Goal: Task Accomplishment & Management: Use online tool/utility

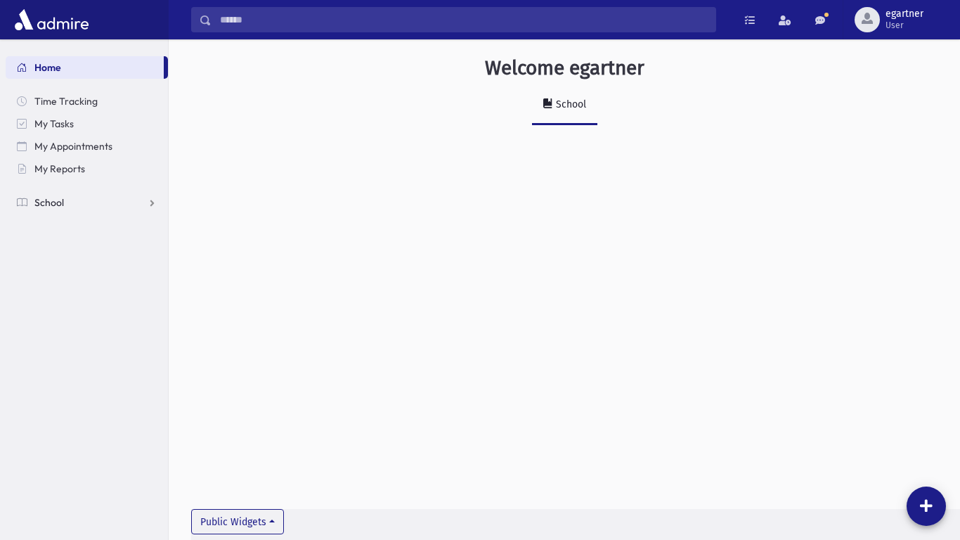
click at [50, 205] on span "School" at bounding box center [49, 202] width 30 height 13
click at [60, 247] on span "Attendance" at bounding box center [68, 247] width 52 height 13
click at [63, 274] on span "Entry" at bounding box center [65, 270] width 24 height 13
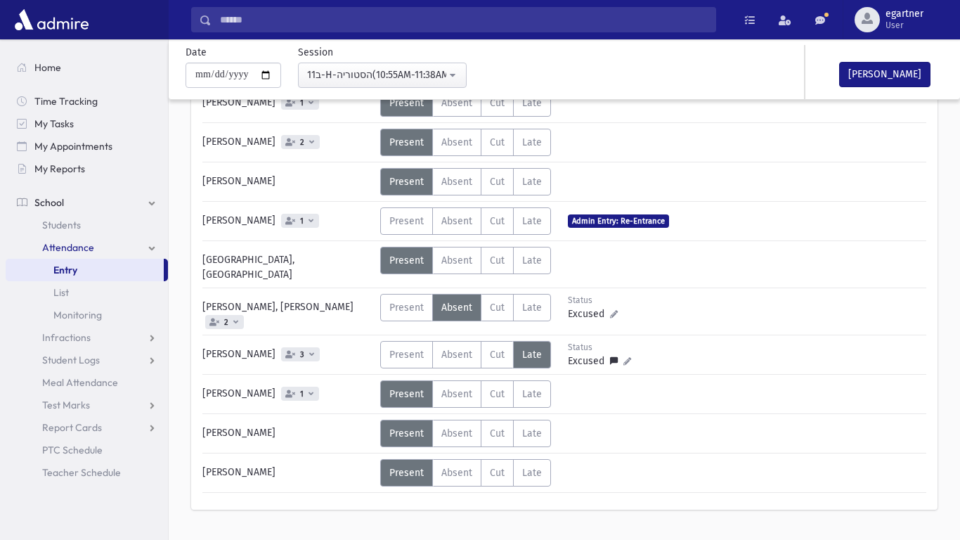
scroll to position [381, 0]
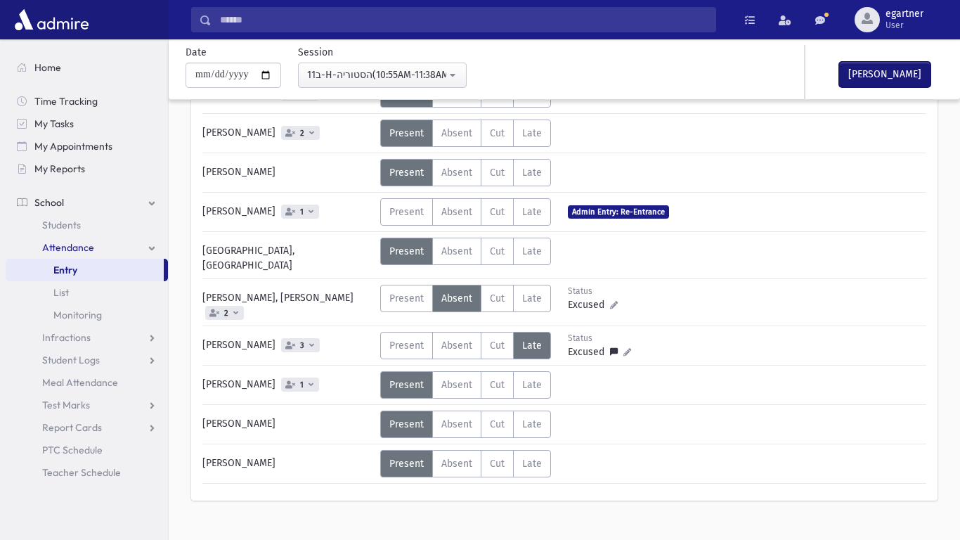
click at [892, 77] on button "[PERSON_NAME]" at bounding box center [885, 74] width 91 height 25
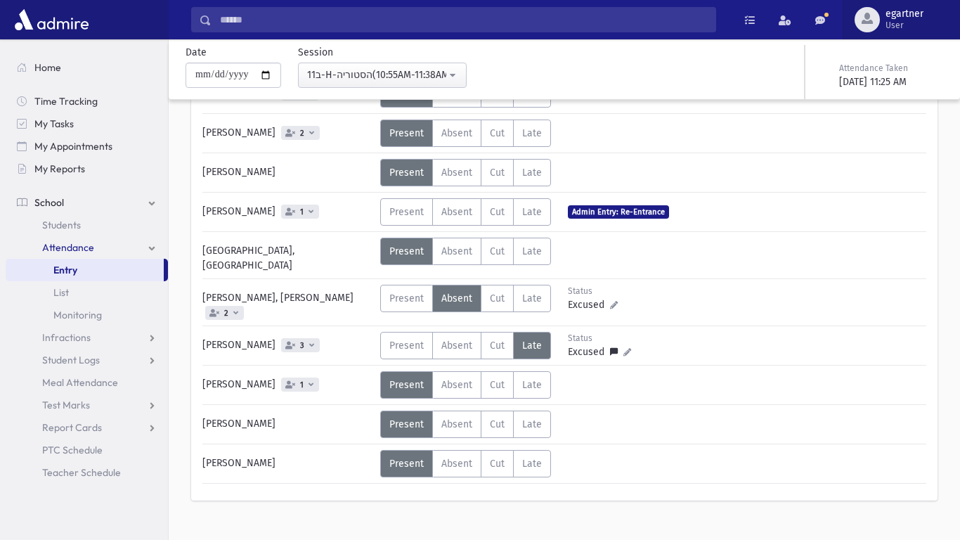
click at [889, 0] on button "egartner User" at bounding box center [901, 19] width 117 height 39
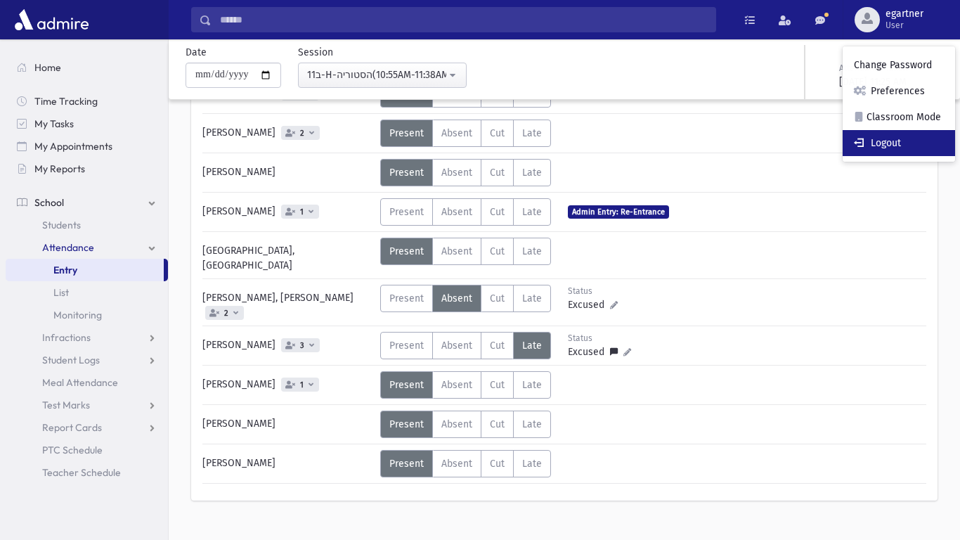
click at [905, 137] on link "Logout" at bounding box center [899, 143] width 112 height 26
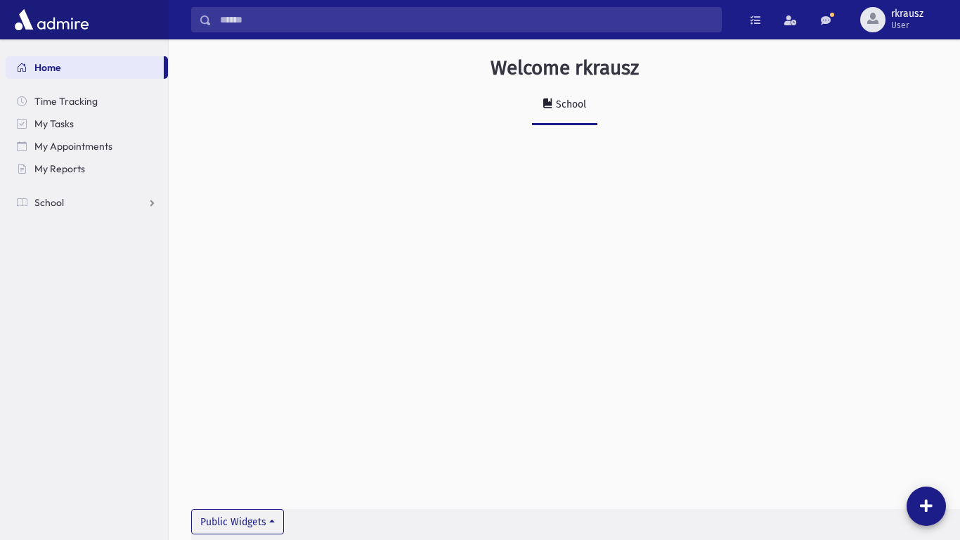
click at [72, 216] on nav "Home Time Tracking My Tasks My Appointments My Reports School School Students A…" at bounding box center [84, 127] width 168 height 177
click at [67, 202] on link "School" at bounding box center [87, 202] width 162 height 22
click at [80, 248] on span "Attendance" at bounding box center [68, 247] width 52 height 13
click at [72, 271] on span "Entry" at bounding box center [65, 270] width 24 height 13
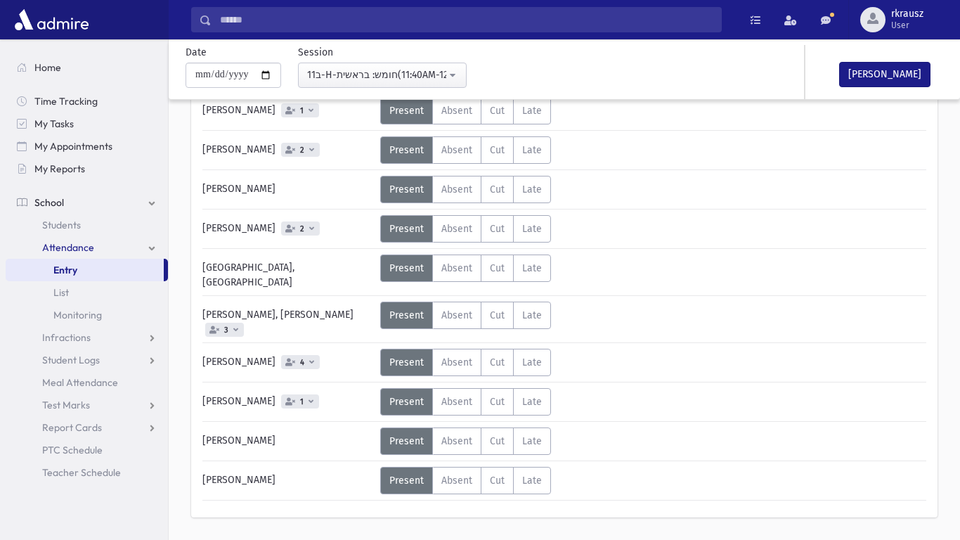
scroll to position [366, 0]
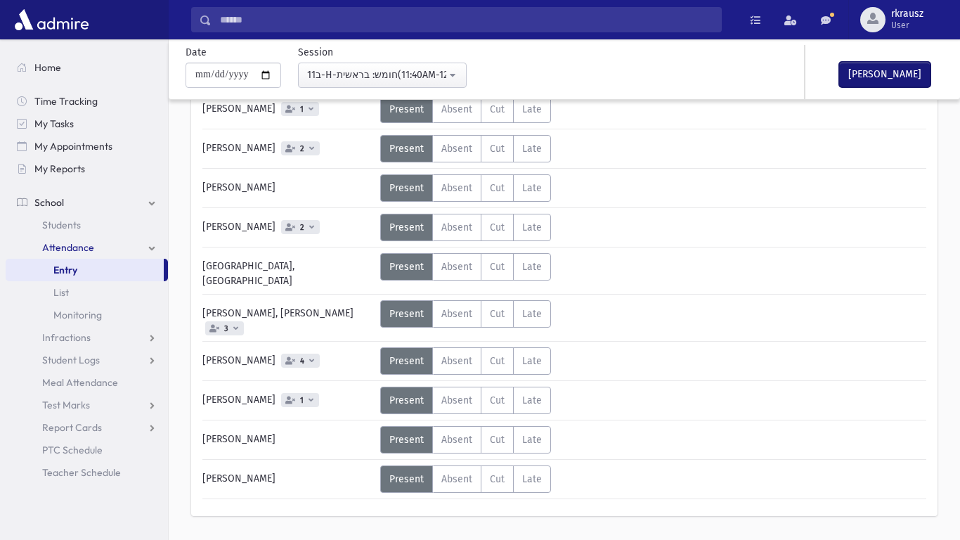
click at [896, 73] on button "[PERSON_NAME]" at bounding box center [885, 74] width 91 height 25
